Goal: Information Seeking & Learning: Learn about a topic

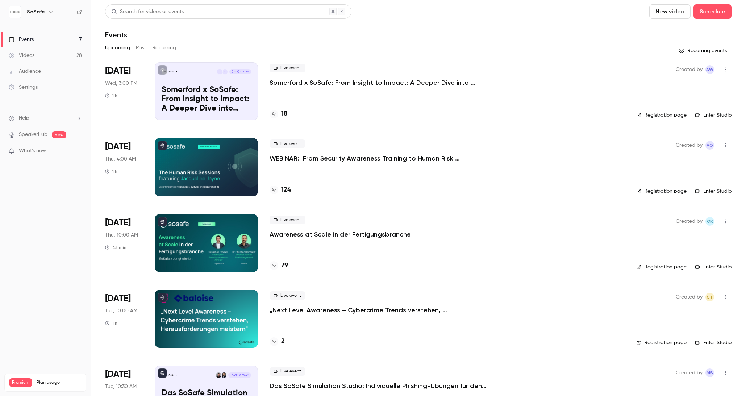
click at [372, 84] on p "Somerford x SoSafe: From Insight to Impact: A Deeper Dive into Behavioral Scien…" at bounding box center [378, 82] width 217 height 9
drag, startPoint x: 406, startPoint y: 159, endPoint x: 402, endPoint y: 157, distance: 4.7
click at [406, 159] on p "WEBINAR: From Security Awareness Training to Human Risk Management" at bounding box center [378, 158] width 217 height 9
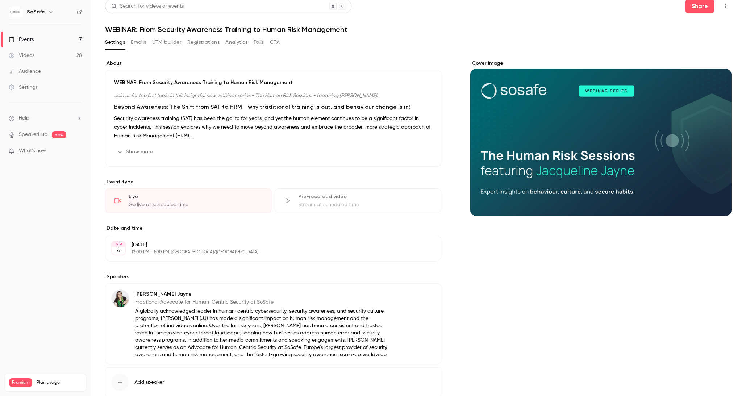
scroll to position [7, 0]
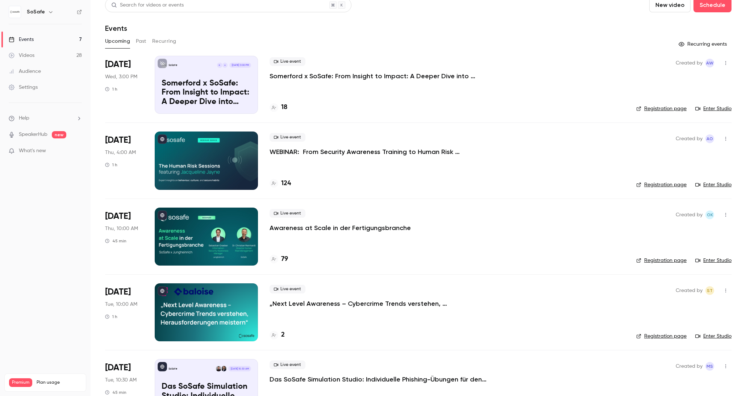
click at [355, 229] on p "Awareness at Scale in der Fertigungsbranche" at bounding box center [340, 228] width 141 height 9
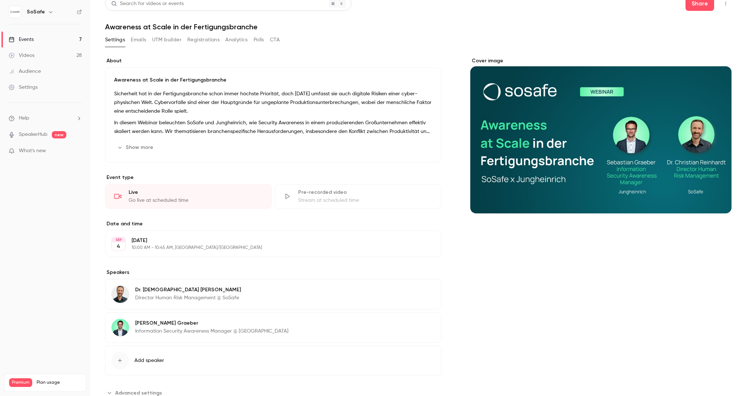
scroll to position [9, 0]
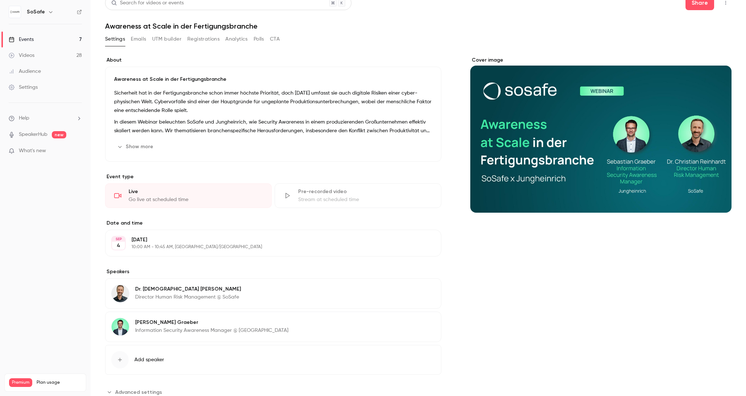
click at [195, 38] on button "Registrations" at bounding box center [203, 39] width 32 height 12
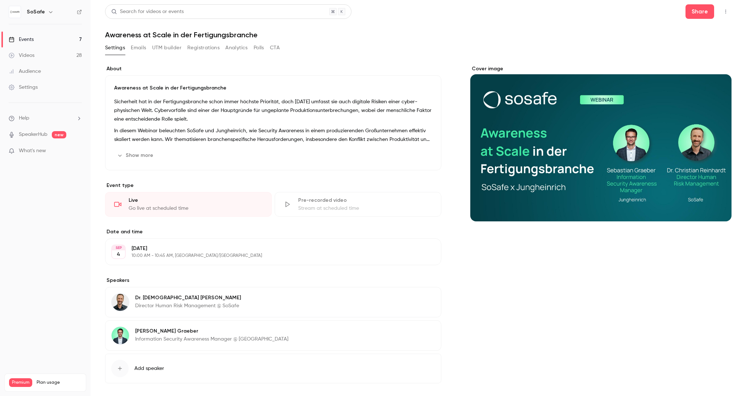
drag, startPoint x: 136, startPoint y: 155, endPoint x: 173, endPoint y: 150, distance: 37.3
click at [136, 155] on button "Show more" at bounding box center [135, 156] width 43 height 12
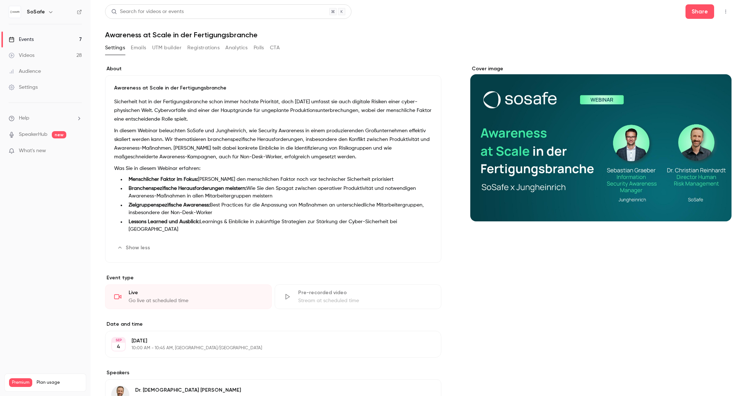
click at [199, 50] on button "Registrations" at bounding box center [203, 48] width 32 height 12
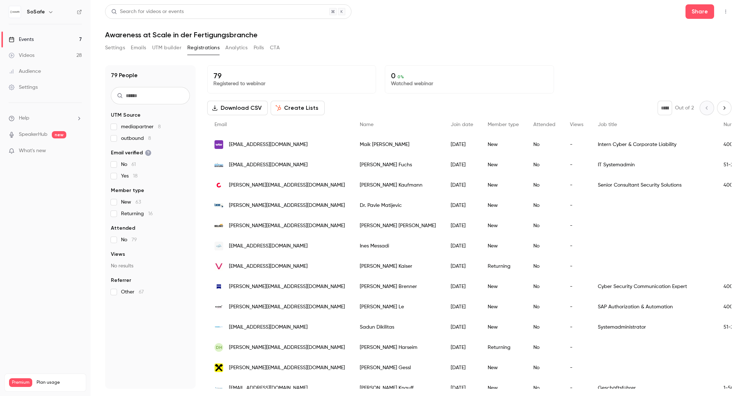
click at [109, 51] on button "Settings" at bounding box center [115, 48] width 20 height 12
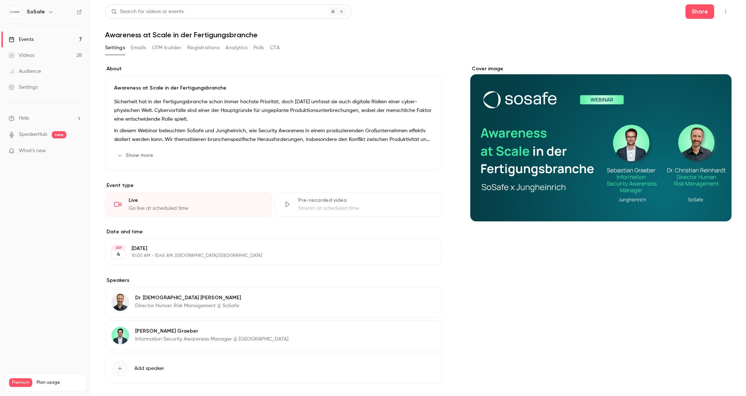
click at [204, 51] on button "Registrations" at bounding box center [203, 48] width 32 height 12
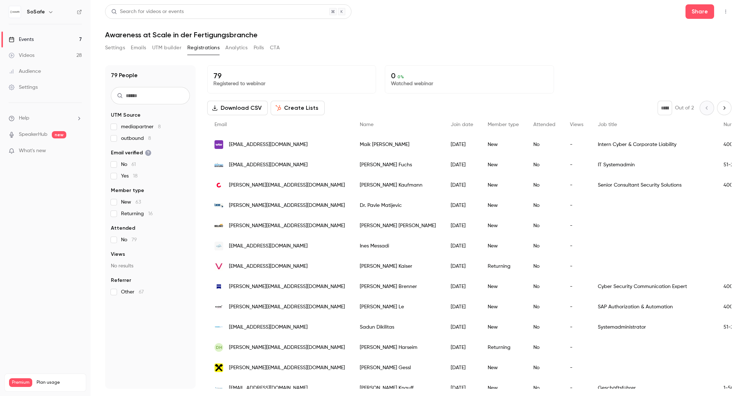
click at [118, 48] on button "Settings" at bounding box center [115, 48] width 20 height 12
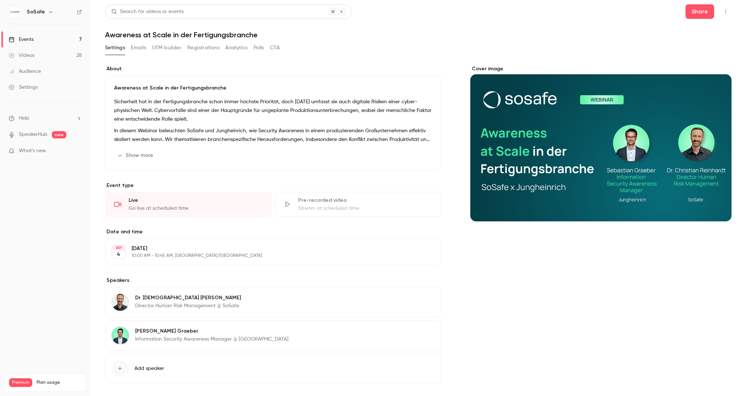
click at [201, 49] on button "Registrations" at bounding box center [203, 48] width 32 height 12
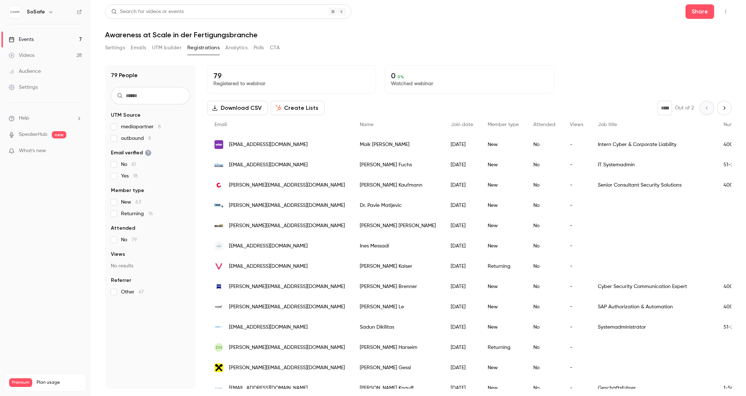
click at [119, 49] on button "Settings" at bounding box center [115, 48] width 20 height 12
click at [122, 47] on button "Settings" at bounding box center [115, 48] width 20 height 12
click at [50, 12] on icon "button" at bounding box center [50, 12] width 3 height 2
drag, startPoint x: 359, startPoint y: 43, endPoint x: 260, endPoint y: 57, distance: 100.6
click at [359, 43] on div at bounding box center [373, 198] width 746 height 396
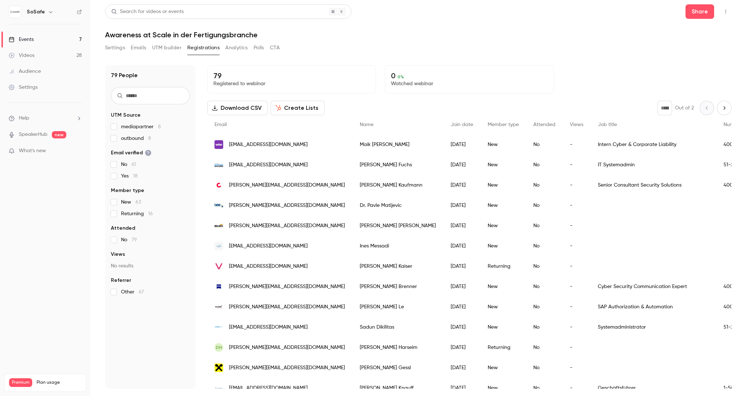
click at [49, 40] on link "Events 7" at bounding box center [45, 40] width 91 height 16
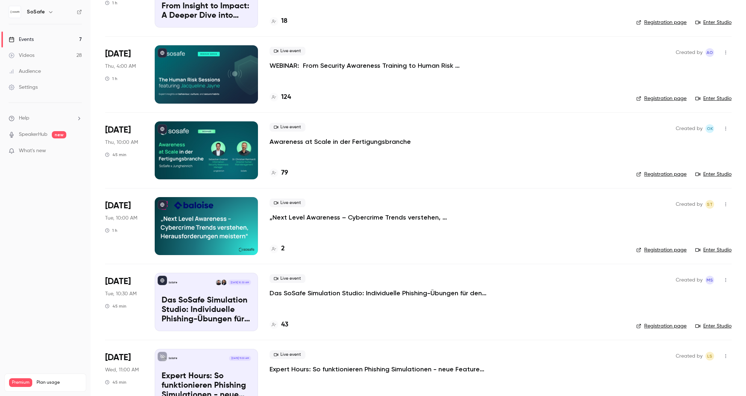
scroll to position [104, 0]
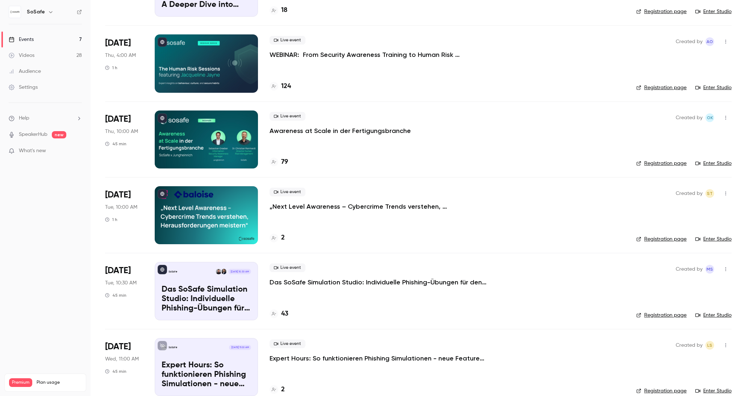
click at [398, 276] on div "Live event Das SoSafe Simulation Studio: Individuelle Phishing-Übungen für den …" at bounding box center [447, 275] width 355 height 23
click at [378, 282] on p "Das SoSafe Simulation Studio: Individuelle Phishing-Übungen für den öffentliche…" at bounding box center [378, 282] width 217 height 9
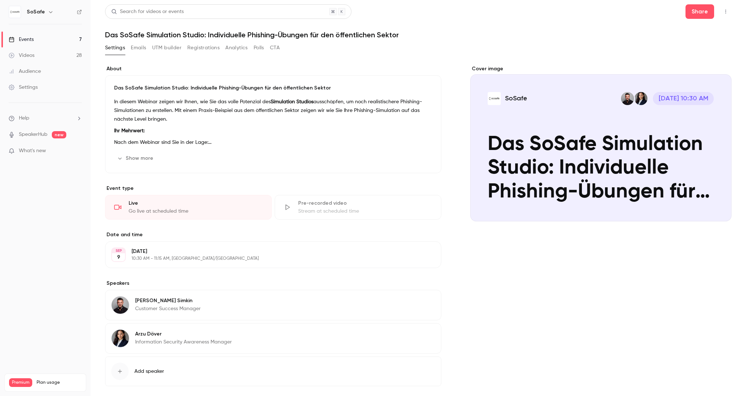
click at [205, 47] on button "Registrations" at bounding box center [203, 48] width 32 height 12
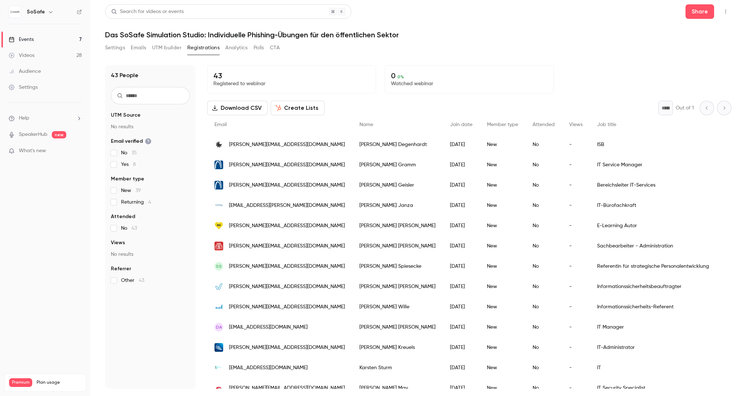
click at [120, 49] on button "Settings" at bounding box center [115, 48] width 20 height 12
click at [25, 40] on div "Events" at bounding box center [21, 39] width 25 height 7
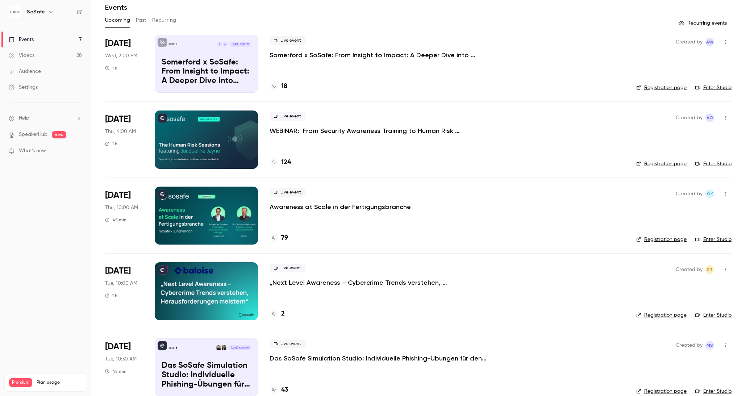
scroll to position [66, 0]
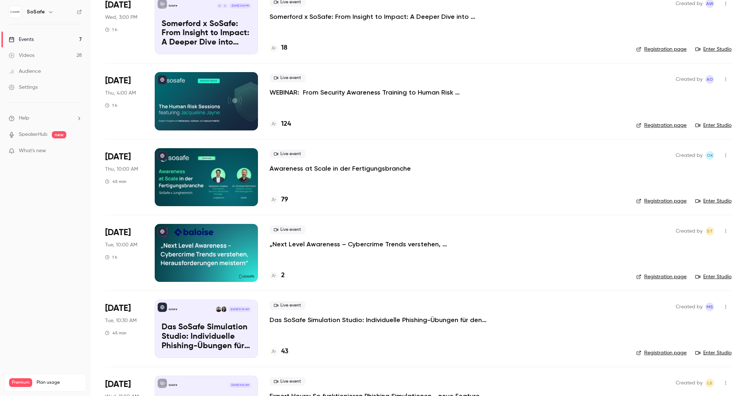
click at [362, 170] on p "Awareness at Scale in der Fertigungsbranche" at bounding box center [340, 168] width 141 height 9
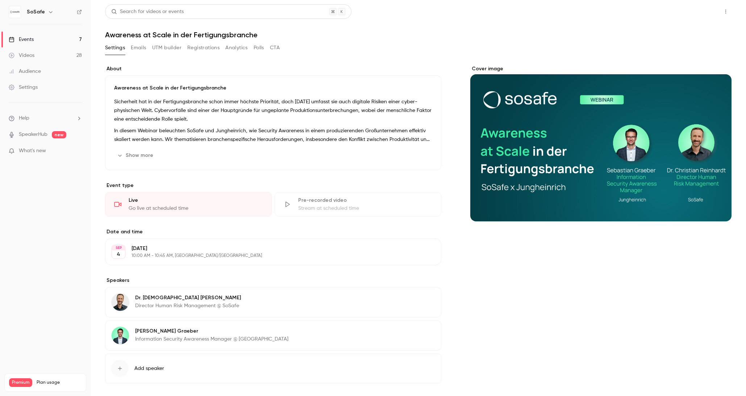
click at [703, 14] on button "Share" at bounding box center [700, 11] width 29 height 14
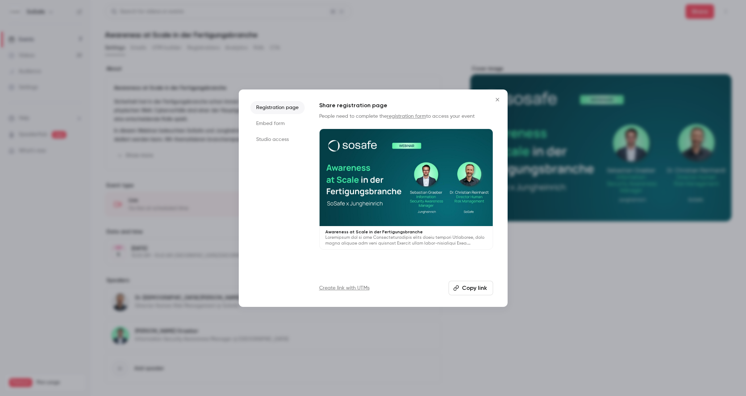
click at [466, 286] on button "Copy link" at bounding box center [471, 288] width 45 height 14
drag, startPoint x: 498, startPoint y: 100, endPoint x: 491, endPoint y: 99, distance: 6.6
click at [498, 100] on icon "Close" at bounding box center [497, 100] width 9 height 6
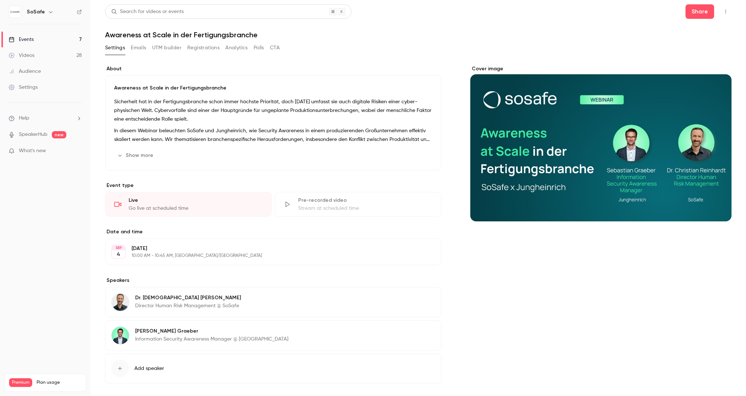
drag, startPoint x: 377, startPoint y: 26, endPoint x: 341, endPoint y: 77, distance: 62.4
click at [377, 26] on header "Search for videos or events Share Awareness at Scale in der Fertigungsbranche" at bounding box center [418, 21] width 627 height 35
click at [200, 50] on button "Registrations" at bounding box center [203, 48] width 32 height 12
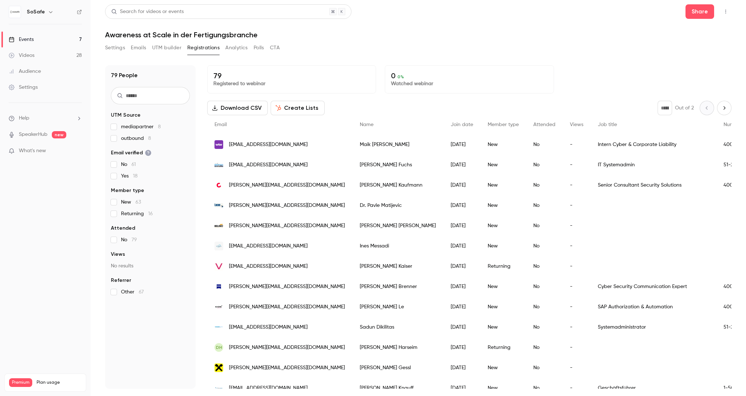
click at [51, 41] on link "Events 7" at bounding box center [45, 40] width 91 height 16
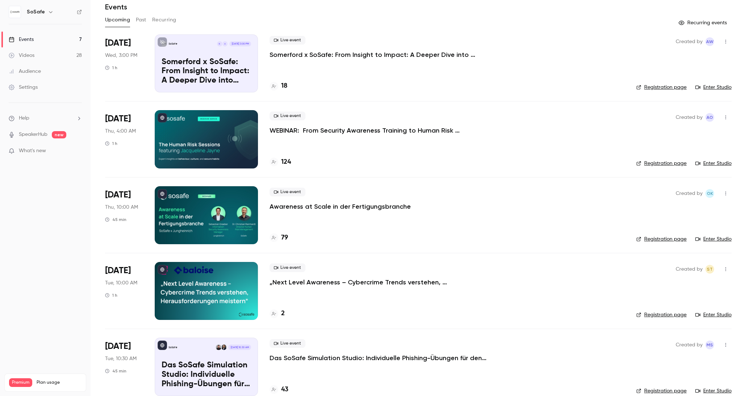
scroll to position [85, 0]
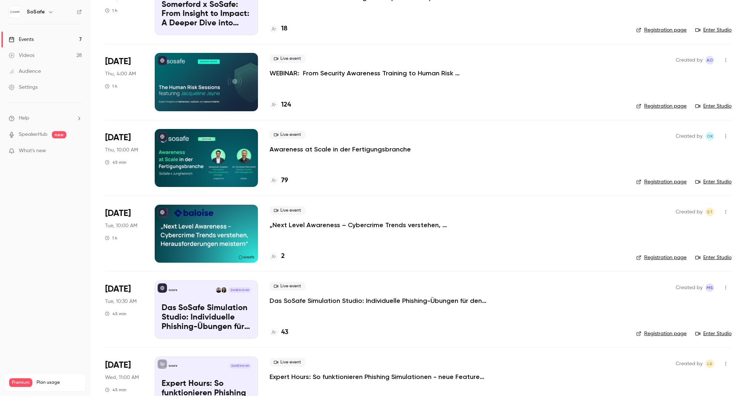
click at [368, 300] on p "Das SoSafe Simulation Studio: Individuelle Phishing-Übungen für den öffentliche…" at bounding box center [378, 300] width 217 height 9
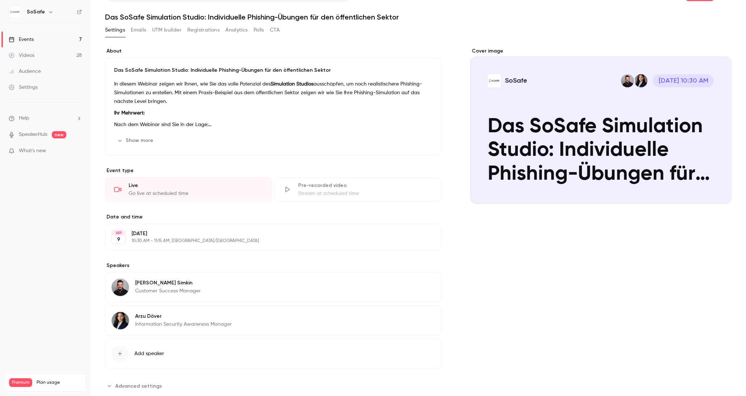
click at [202, 31] on button "Registrations" at bounding box center [203, 30] width 32 height 12
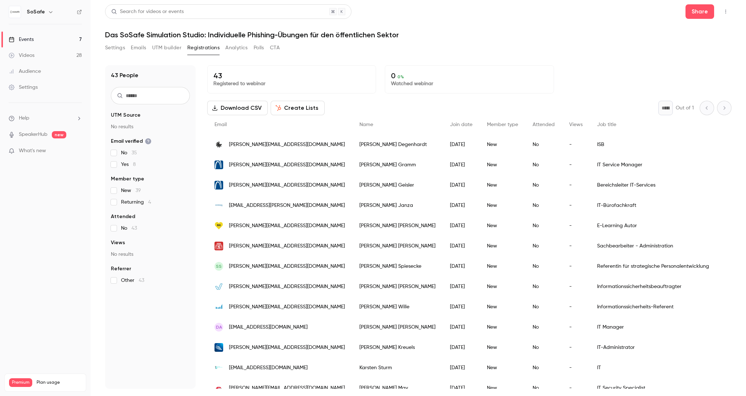
click at [67, 40] on link "Events 7" at bounding box center [45, 40] width 91 height 16
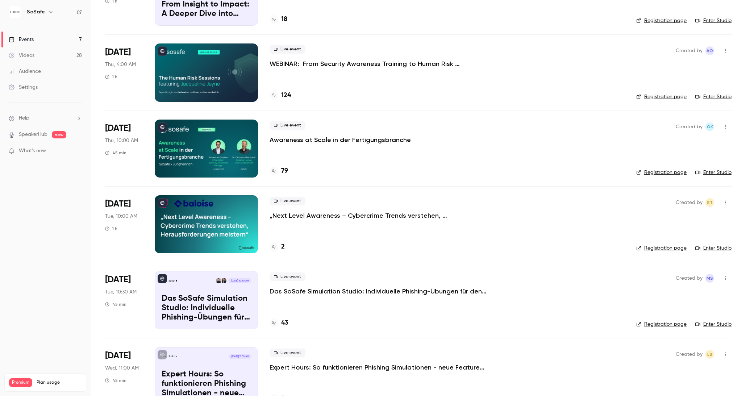
scroll to position [98, 0]
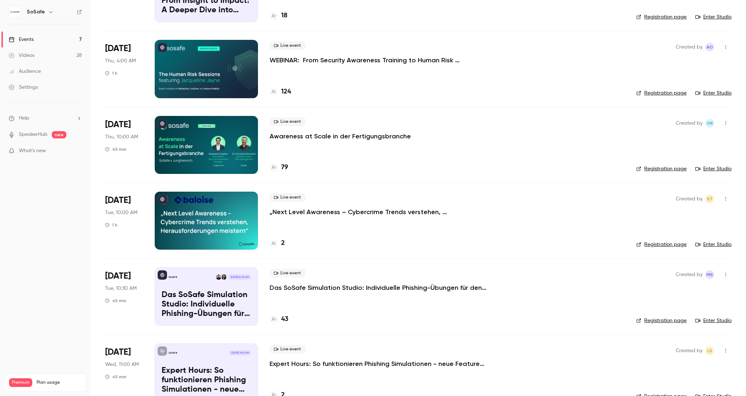
click at [357, 286] on p "Das SoSafe Simulation Studio: Individuelle Phishing-Übungen für den öffentliche…" at bounding box center [378, 287] width 217 height 9
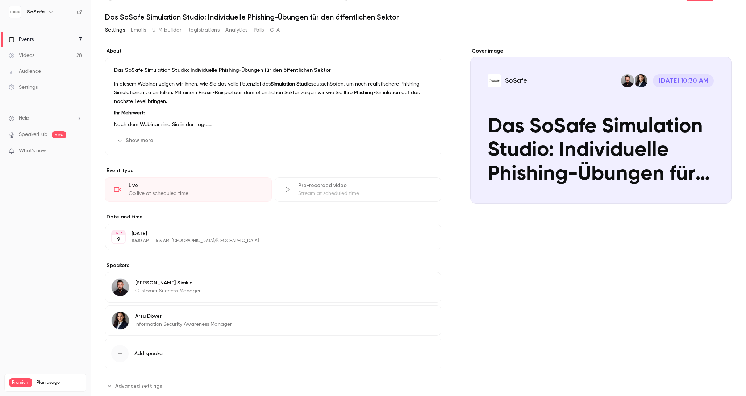
click at [194, 29] on button "Registrations" at bounding box center [203, 30] width 32 height 12
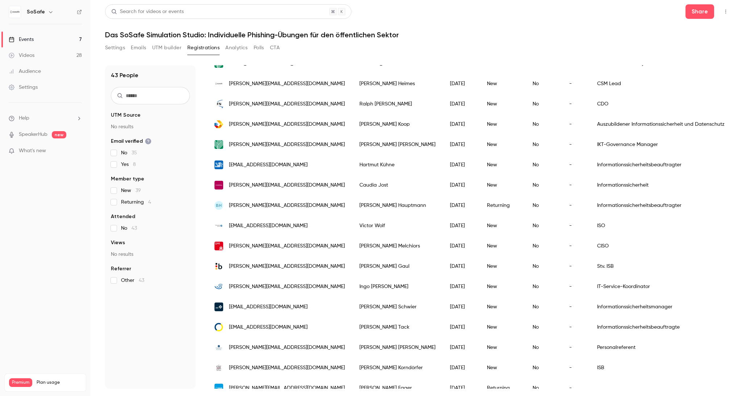
scroll to position [456, 0]
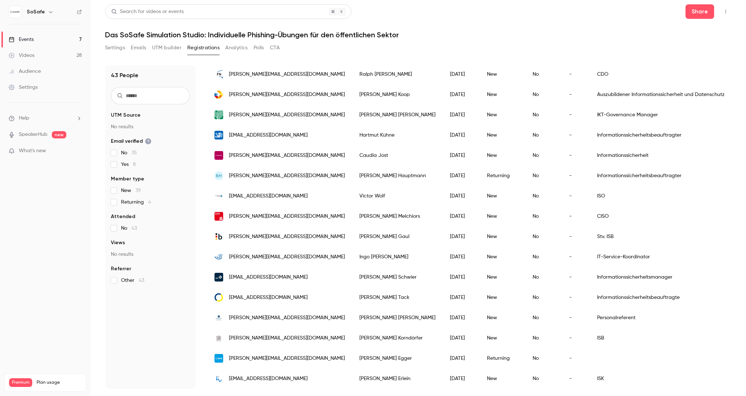
click at [44, 38] on link "Events 7" at bounding box center [45, 40] width 91 height 16
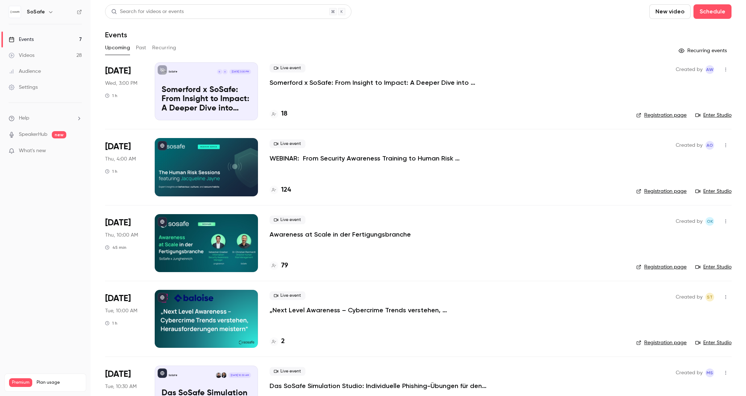
click at [143, 48] on button "Past" at bounding box center [141, 48] width 11 height 12
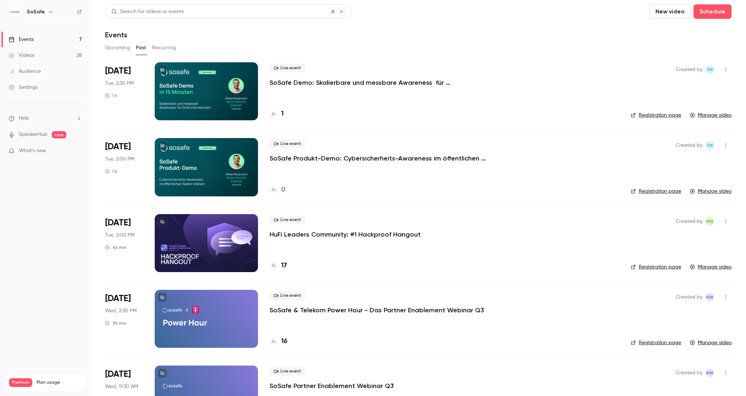
click at [117, 51] on button "Upcoming" at bounding box center [117, 48] width 25 height 12
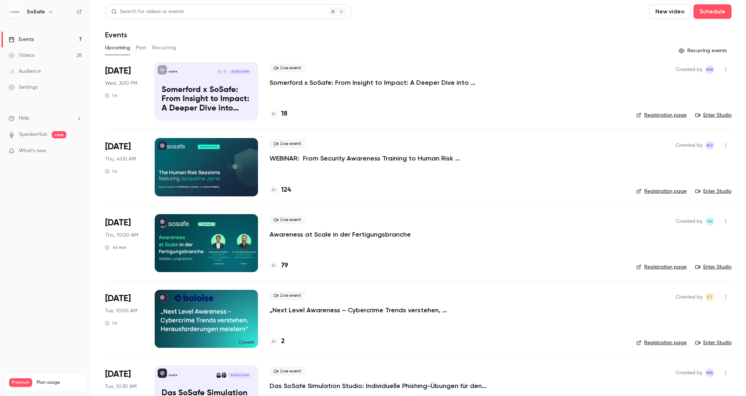
click at [381, 83] on p "Somerford x SoSafe: From Insight to Impact: A Deeper Dive into Behavioral Scien…" at bounding box center [378, 82] width 217 height 9
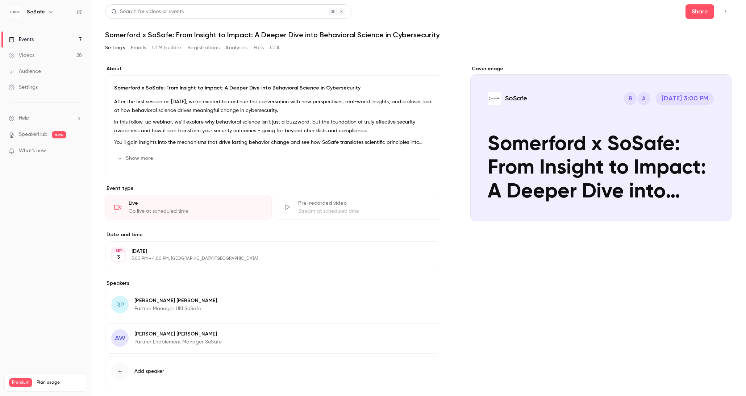
click at [146, 159] on button "Show more" at bounding box center [135, 159] width 43 height 12
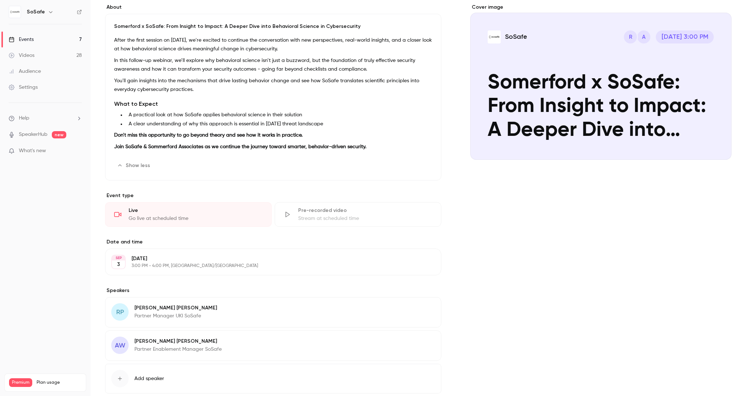
scroll to position [62, 0]
